Goal: Information Seeking & Learning: Learn about a topic

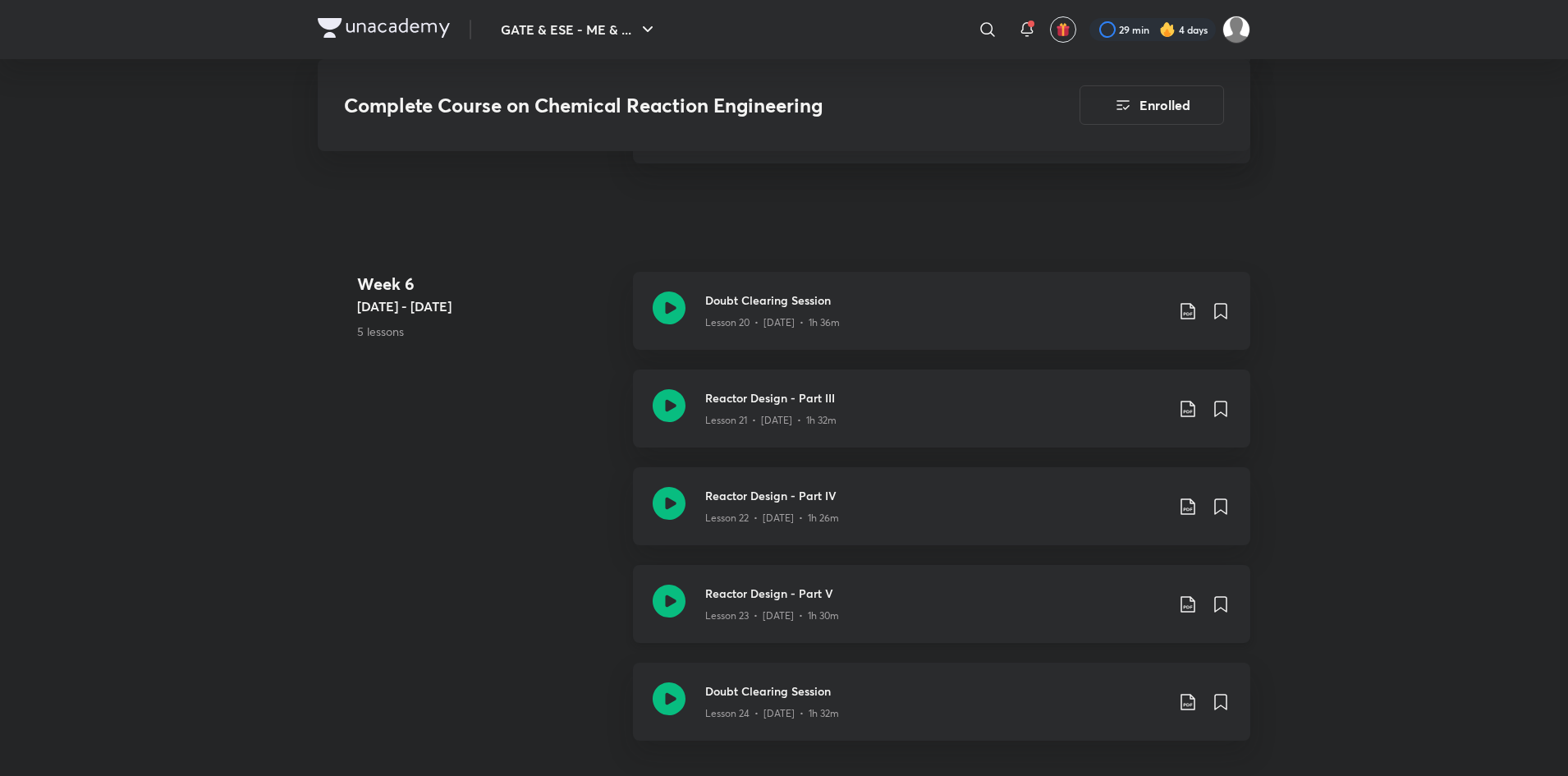
scroll to position [3283, 0]
click at [953, 686] on h3 "Doubt Clearing Session" at bounding box center [935, 688] width 460 height 18
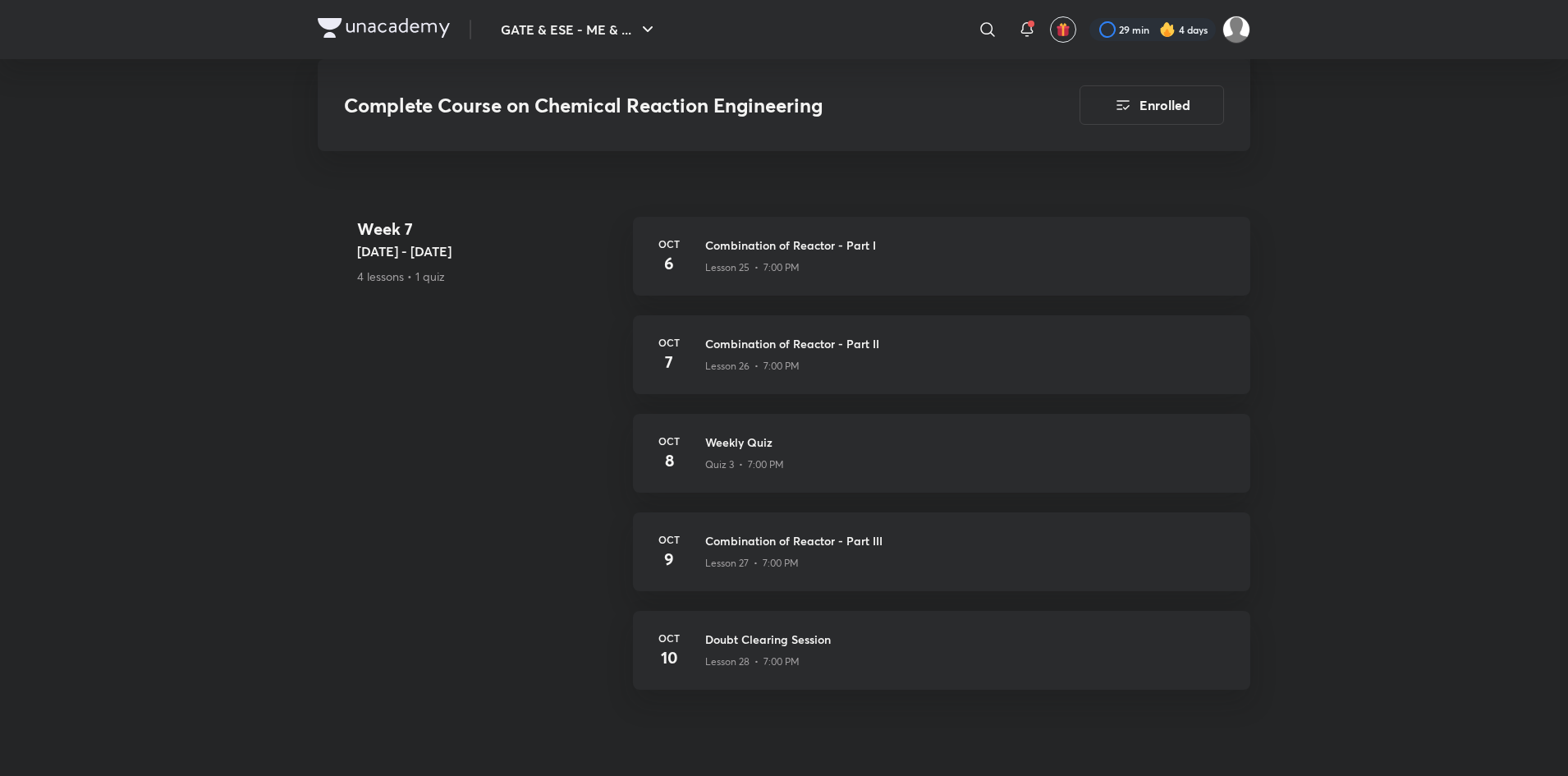
scroll to position [3912, 0]
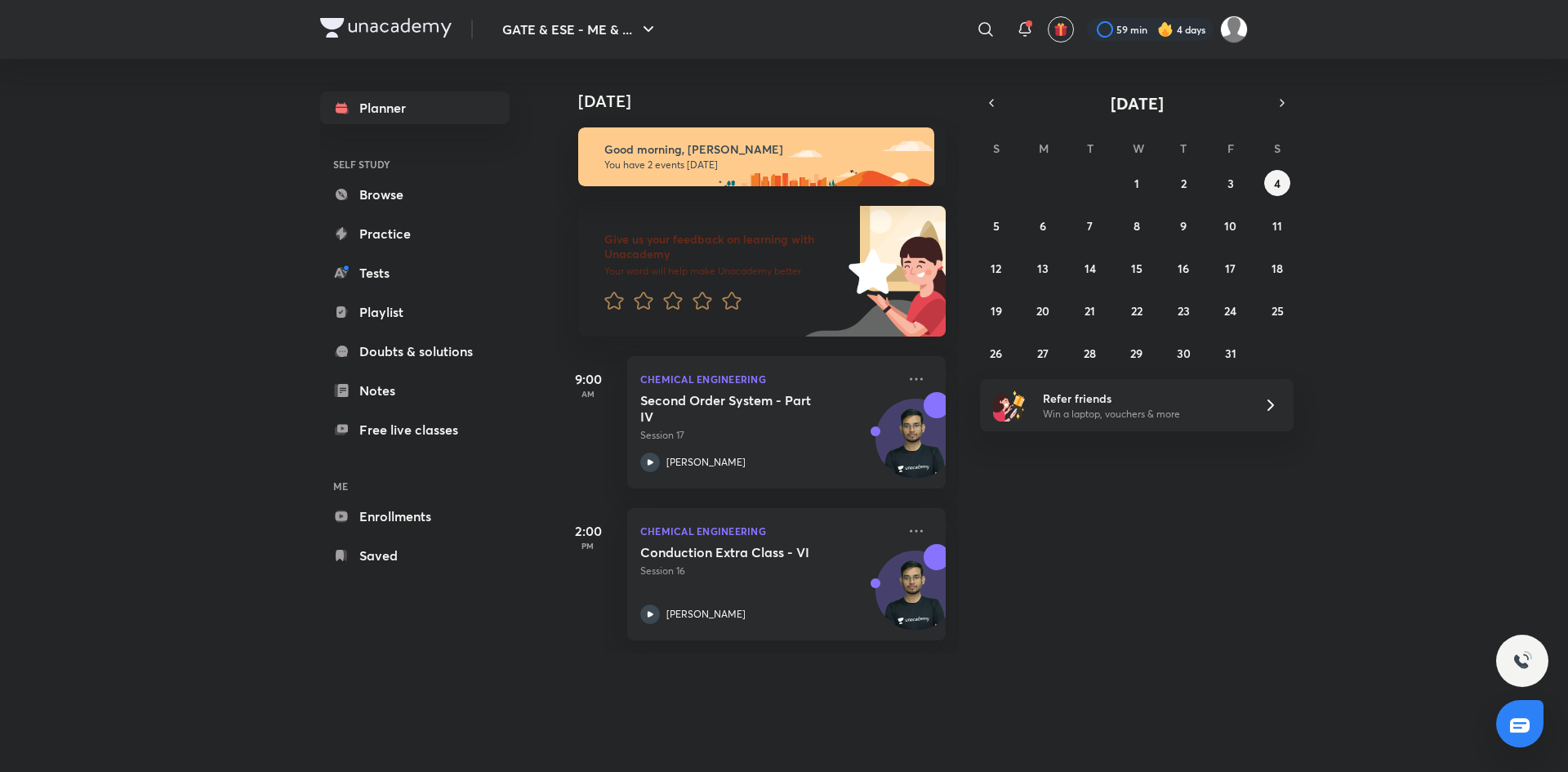
click at [385, 521] on link "Enrollments" at bounding box center [415, 516] width 190 height 32
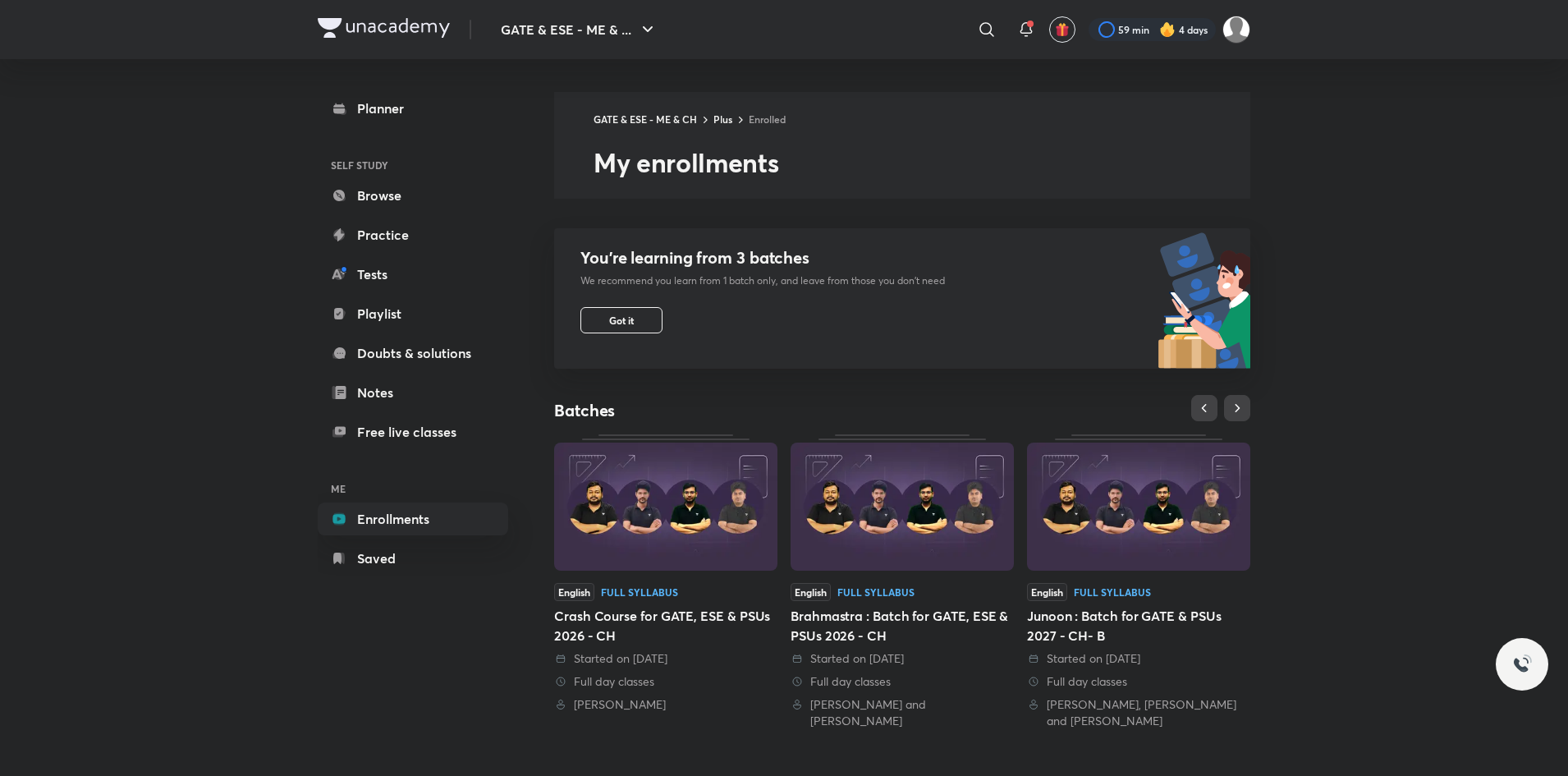
scroll to position [354, 0]
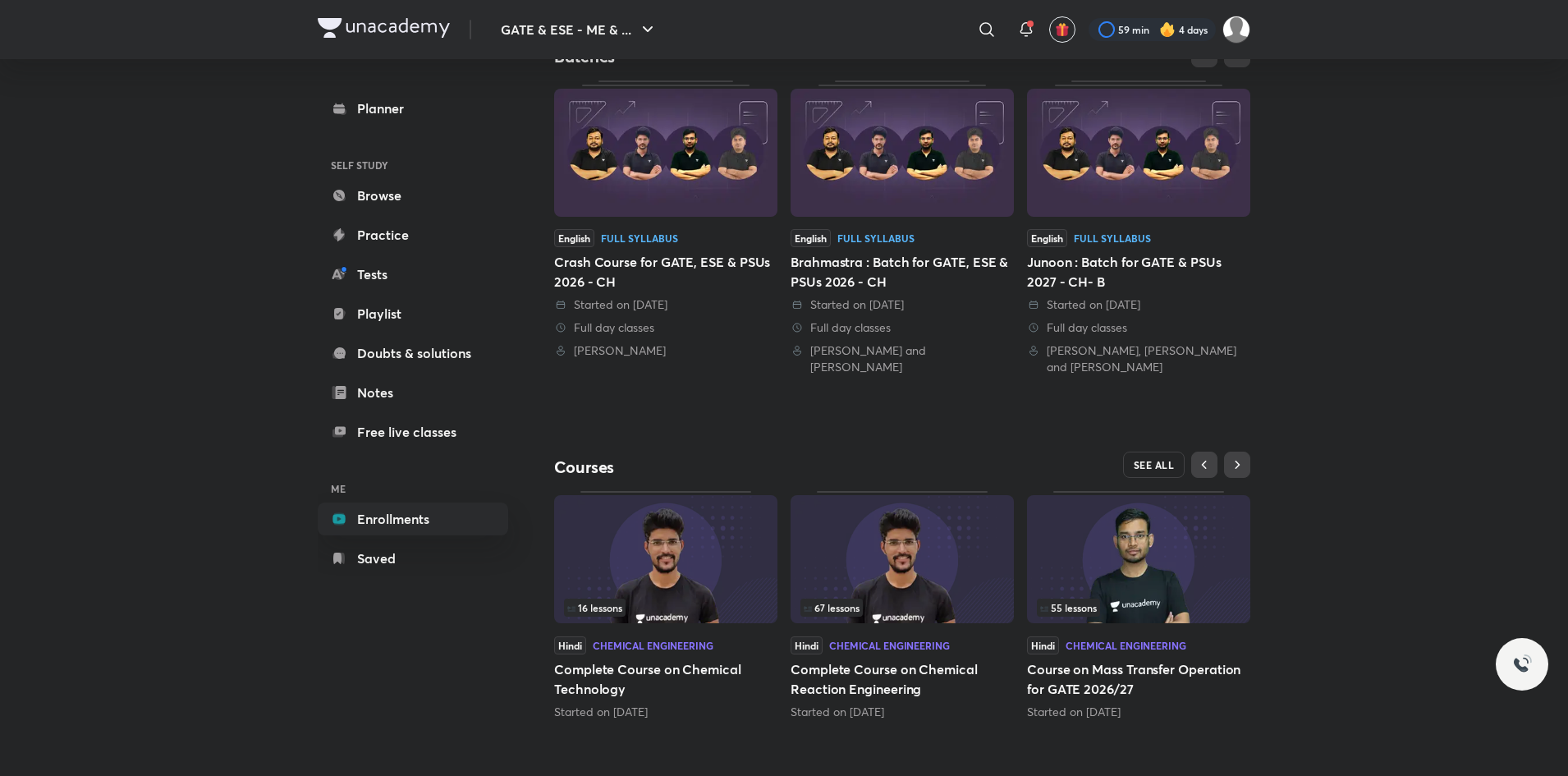
click at [1156, 466] on span "SEE ALL" at bounding box center [1154, 465] width 41 height 12
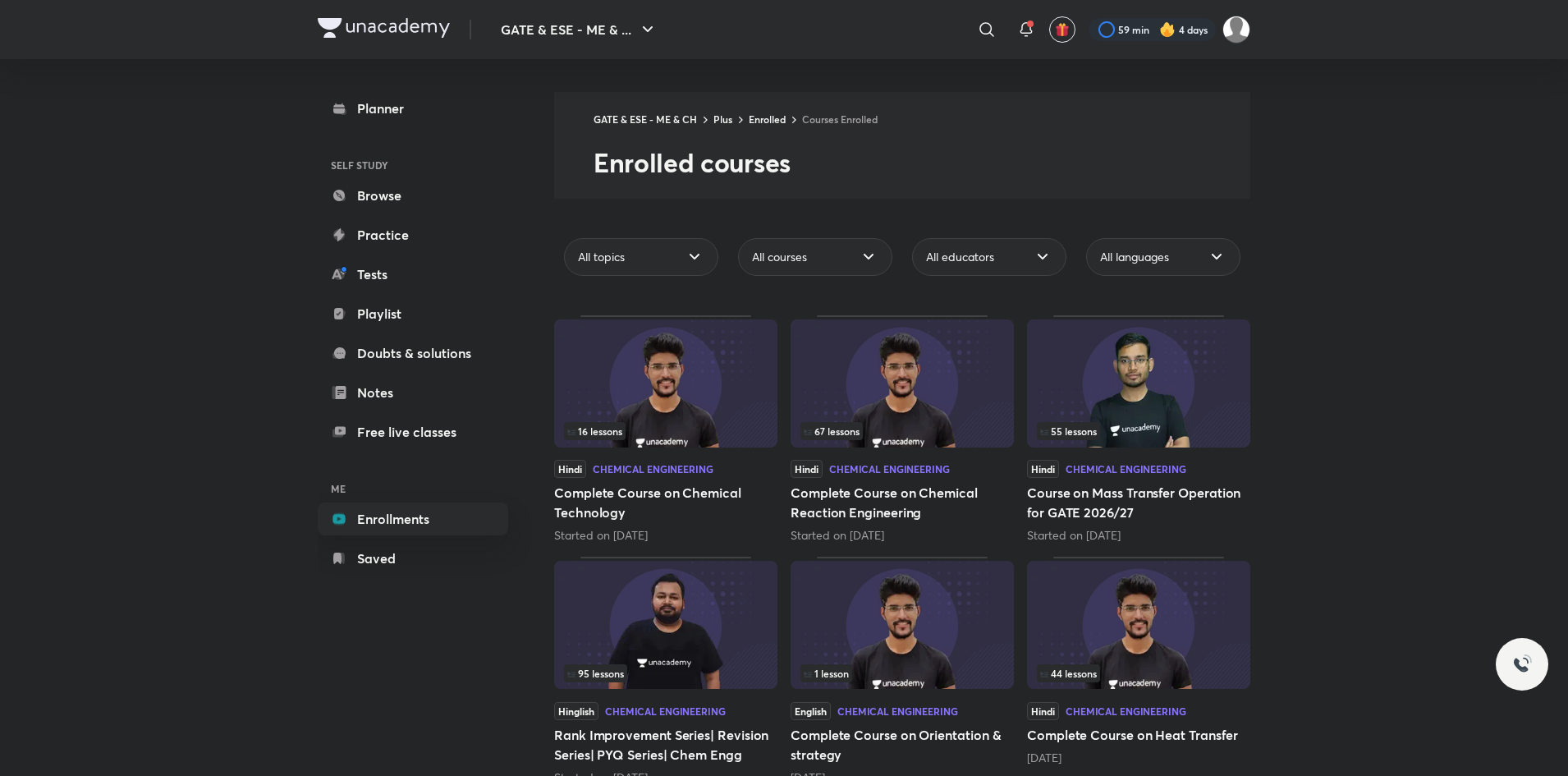
click at [1192, 627] on img at bounding box center [1138, 625] width 223 height 128
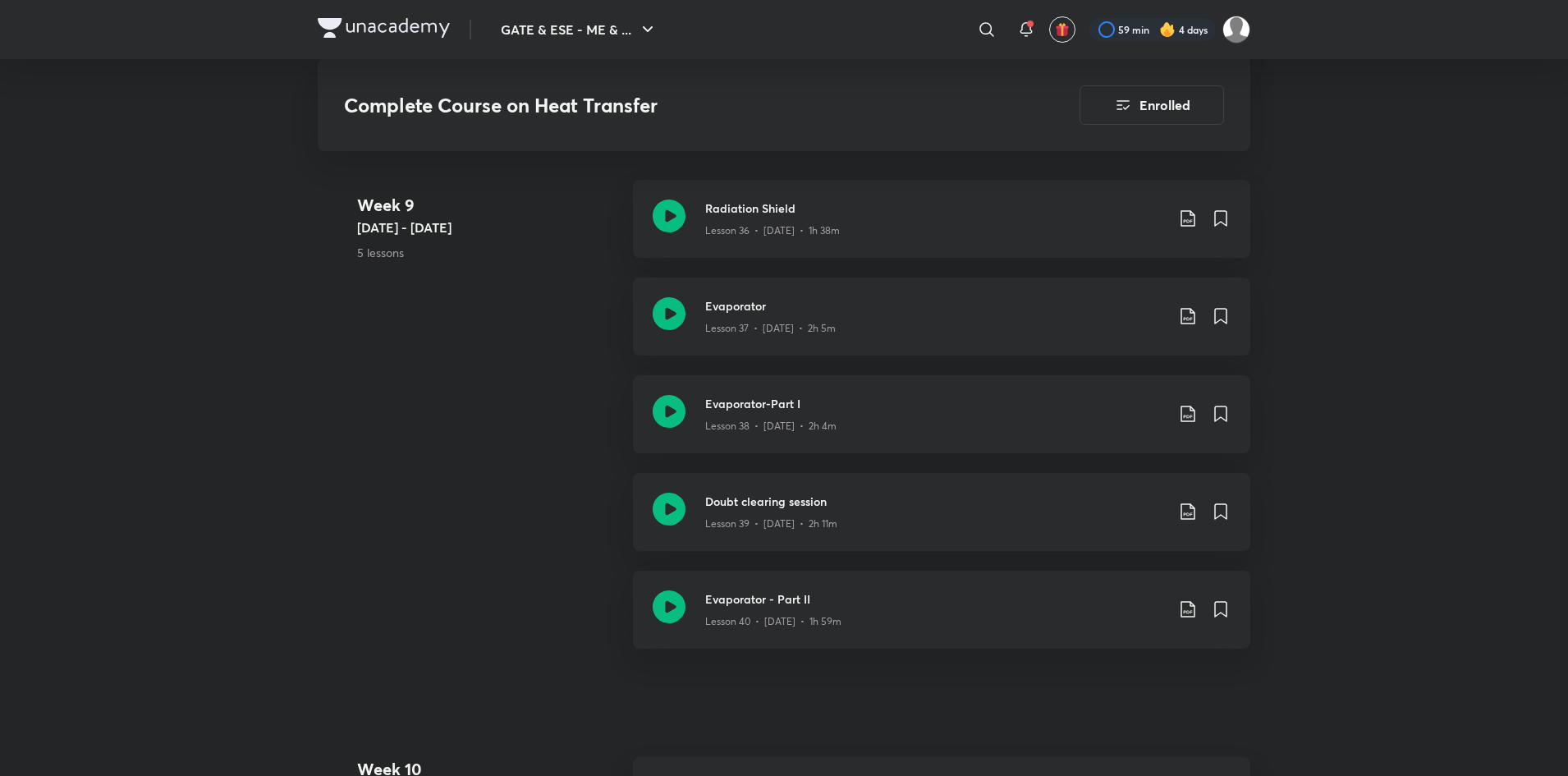
scroll to position [5089, 0]
click at [999, 307] on h3 "Evaporator" at bounding box center [935, 303] width 460 height 18
click at [953, 209] on h3 "Radiation Shield" at bounding box center [935, 205] width 460 height 18
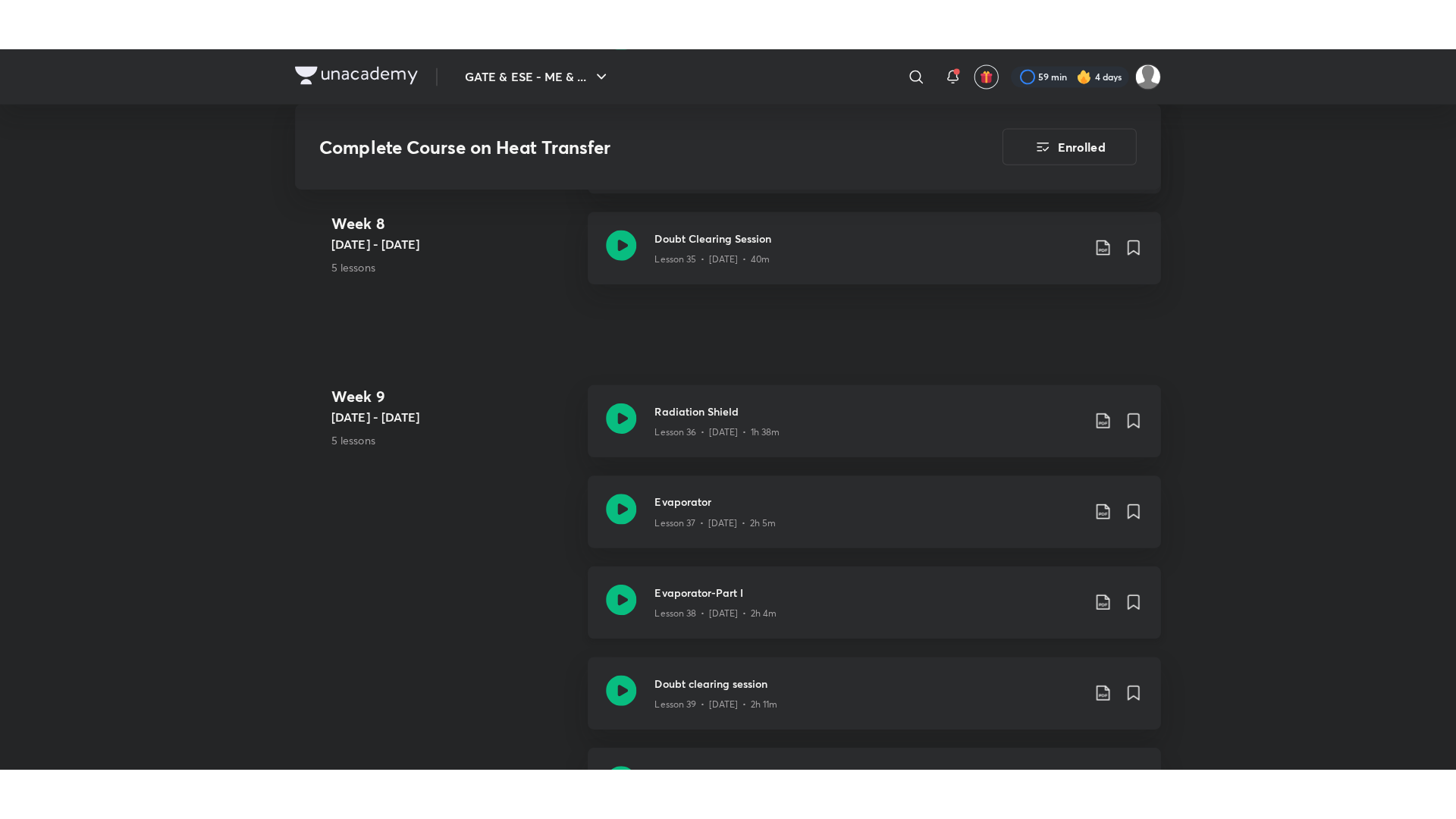
scroll to position [4528, 0]
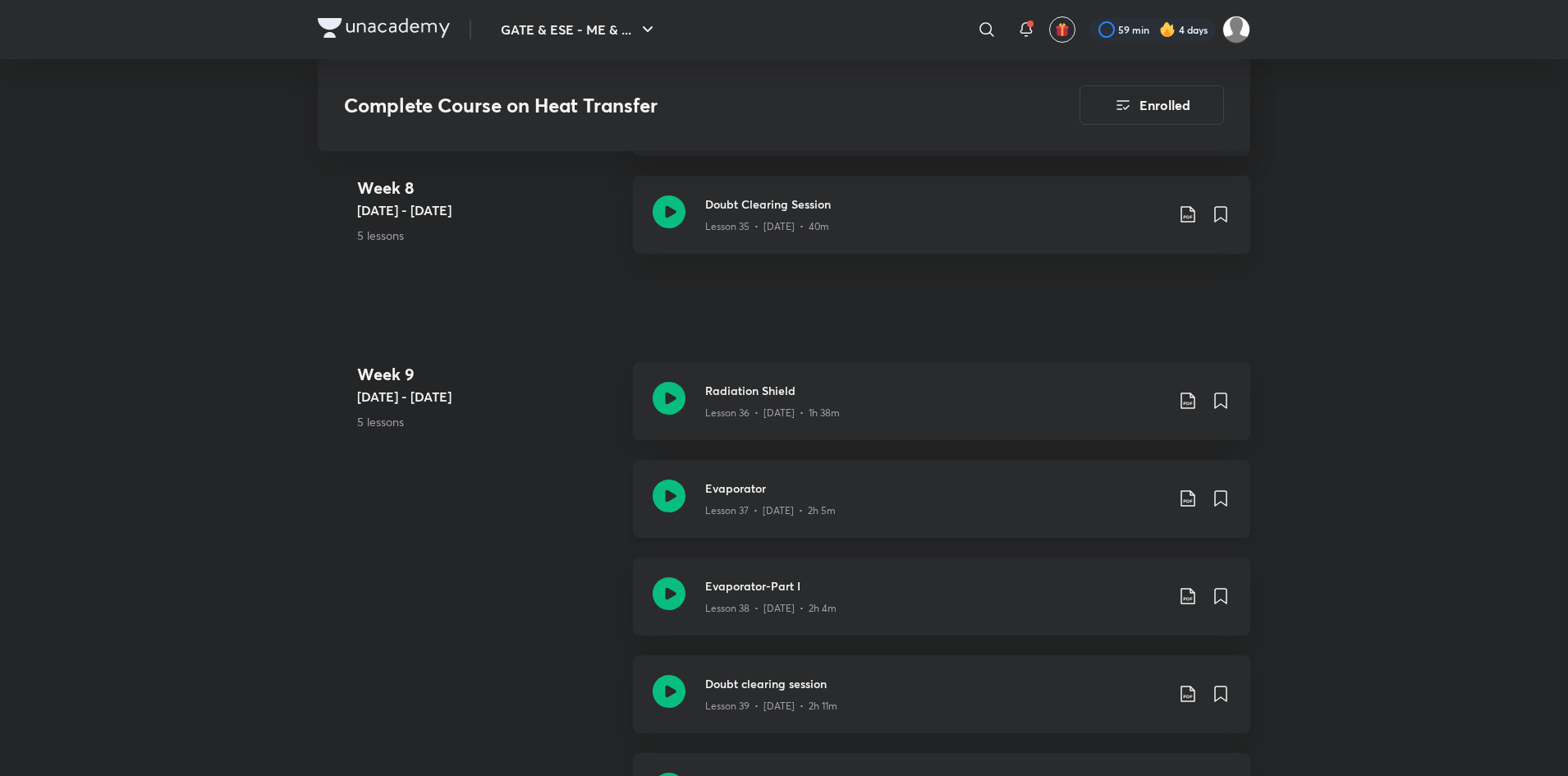
click at [922, 495] on h3 "Evaporator" at bounding box center [935, 488] width 460 height 18
